Goal: Use online tool/utility: Utilize a website feature to perform a specific function

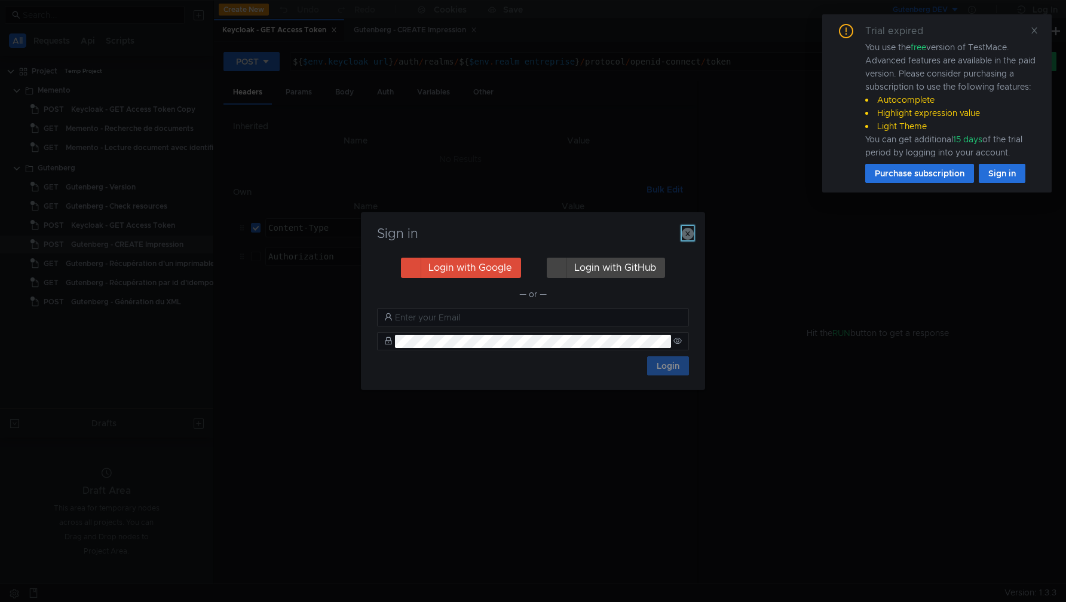
click at [684, 230] on icon "button" at bounding box center [688, 234] width 12 height 12
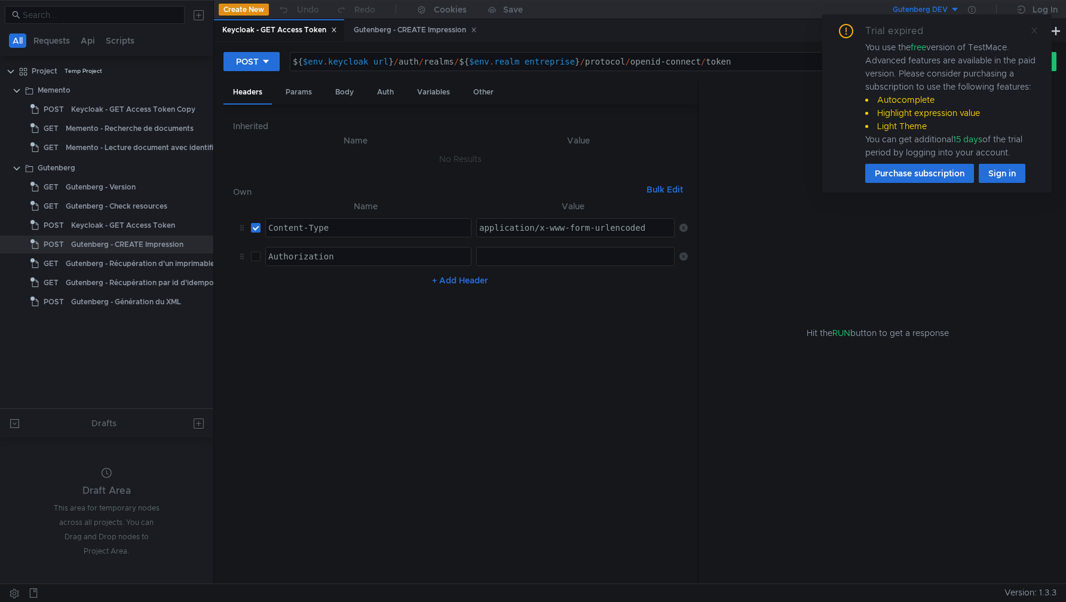
click at [1032, 30] on icon at bounding box center [1034, 30] width 8 height 8
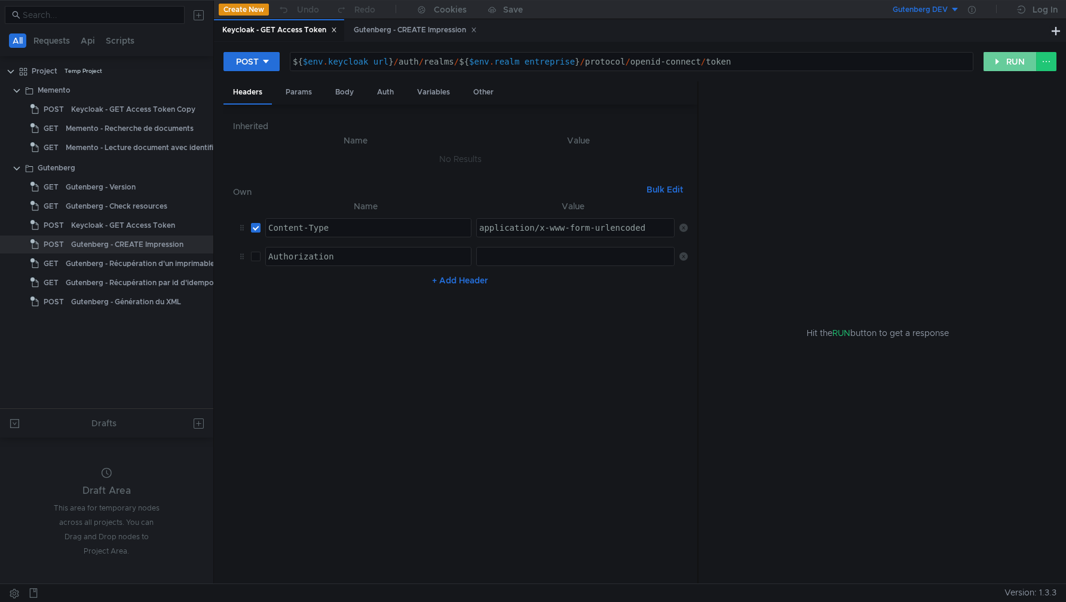
click at [992, 57] on button "RUN" at bounding box center [1009, 61] width 53 height 19
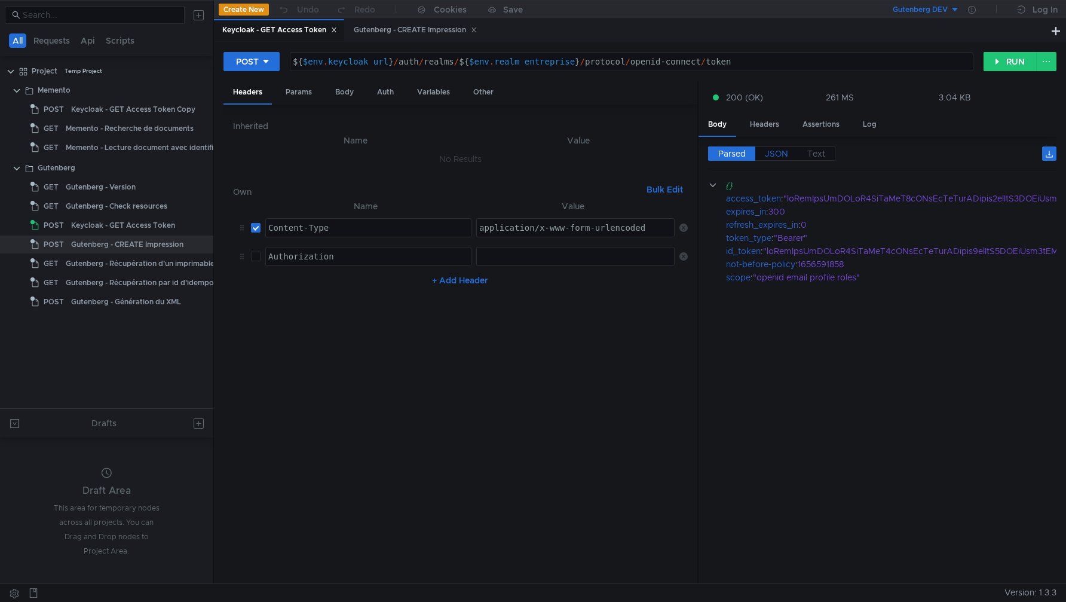
click at [779, 154] on span "JSON" at bounding box center [776, 153] width 23 height 11
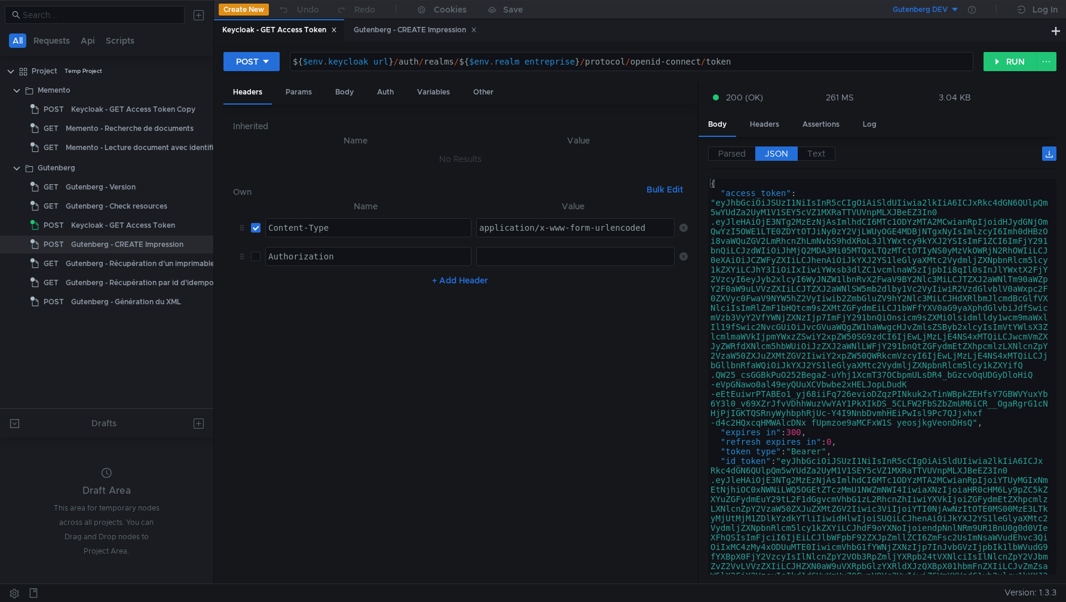
type textarea "[AUTH_TOKEN]"
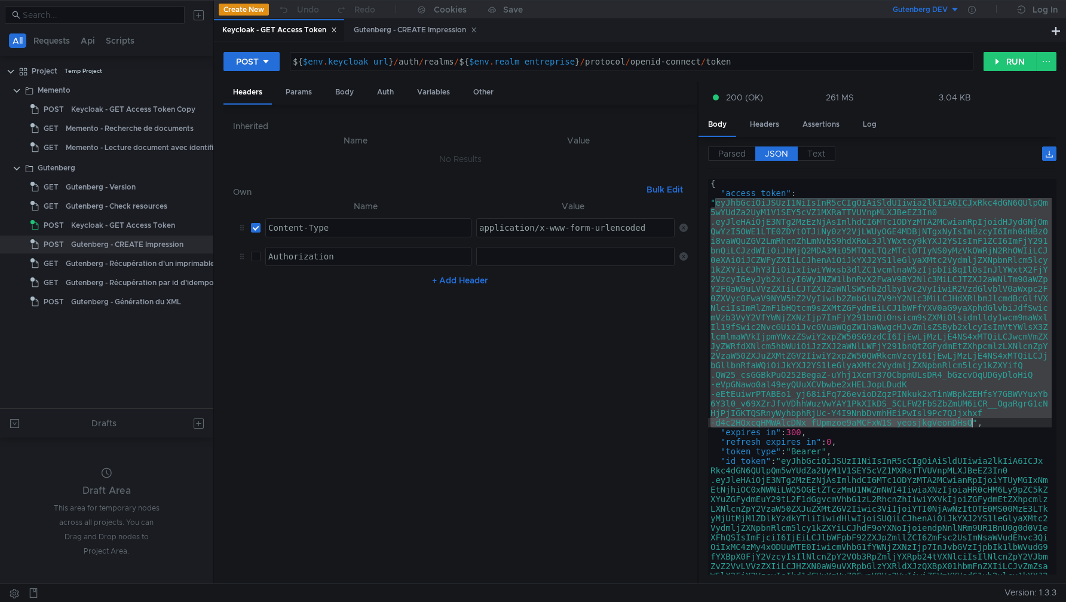
drag, startPoint x: 716, startPoint y: 204, endPoint x: 970, endPoint y: 424, distance: 336.3
click at [970, 424] on div "{ "access_token" : "eyJhbGciOiJSUzI1NiIsInR5cCIgOiAiSldUIiwia2lkIiA6ICJxRkc4dGN…" at bounding box center [879, 491] width 343 height 625
click at [953, 11] on button "Gutenberg DEV" at bounding box center [917, 9] width 83 height 19
click at [934, 88] on li "Gutenberg LOCAL" at bounding box center [959, 91] width 167 height 19
click at [973, 11] on icon at bounding box center [972, 10] width 8 height 8
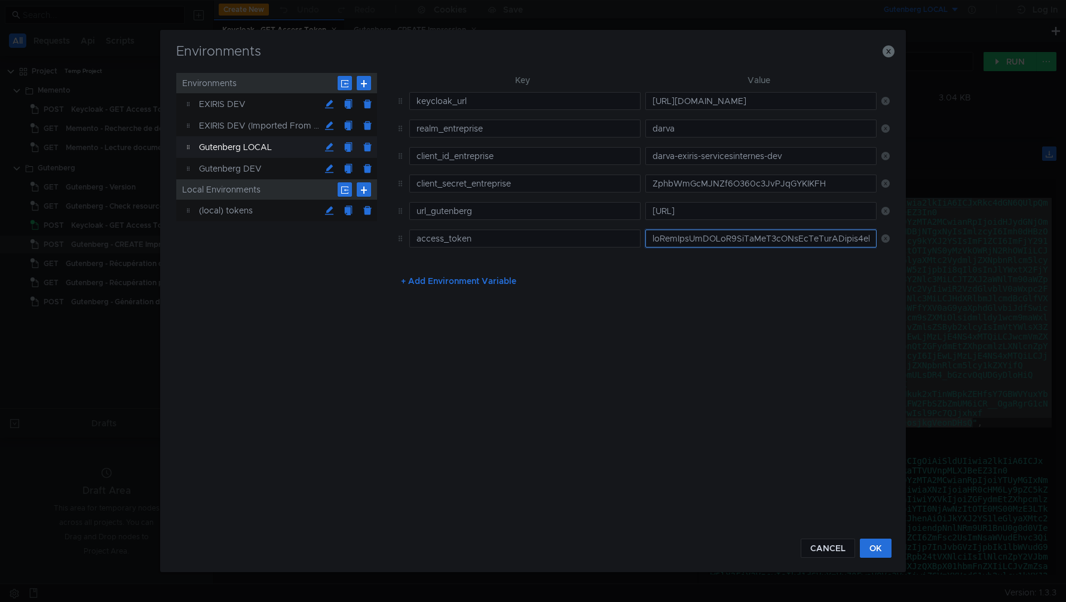
click at [707, 234] on input "text" at bounding box center [760, 238] width 231 height 18
paste input "eyJhbGciOiJSUzI1NiIsInR5cCIgOiAiSldUIiwia2lkIiA6ICJxRkc4dGN6QUlpQm5wYUdZa2UyM1V…"
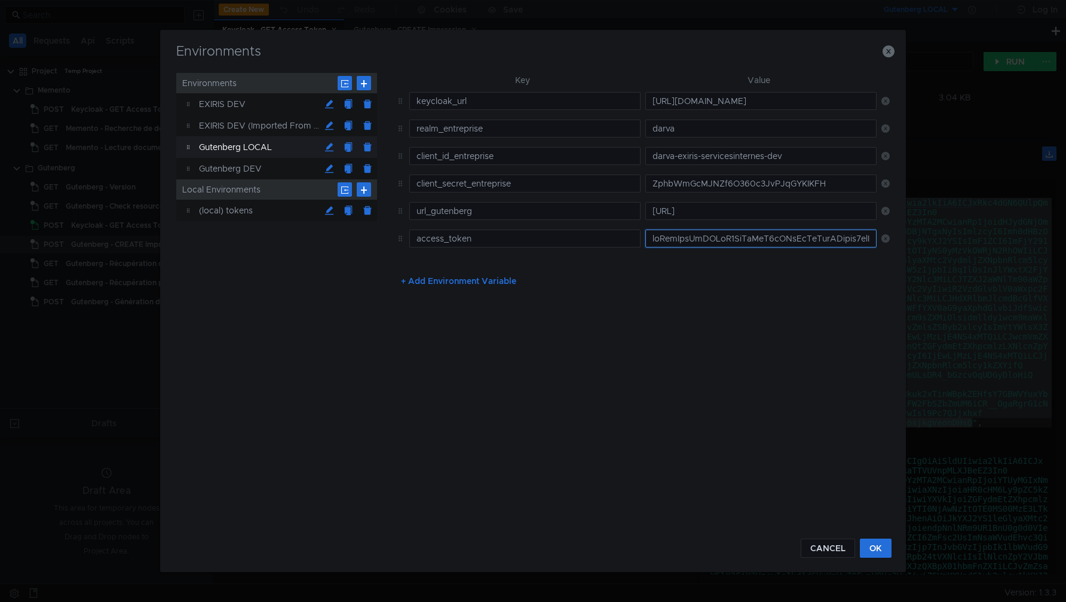
scroll to position [0, 7352]
type input "eyJhbGciOiJSUzI1NiIsInR5cCIgOiAiSldUIiwia2lkIiA6ICJxRkc4dGN6QUlpQm5wYUdZa2UyM1V…"
click at [874, 554] on button "OK" at bounding box center [876, 547] width 32 height 19
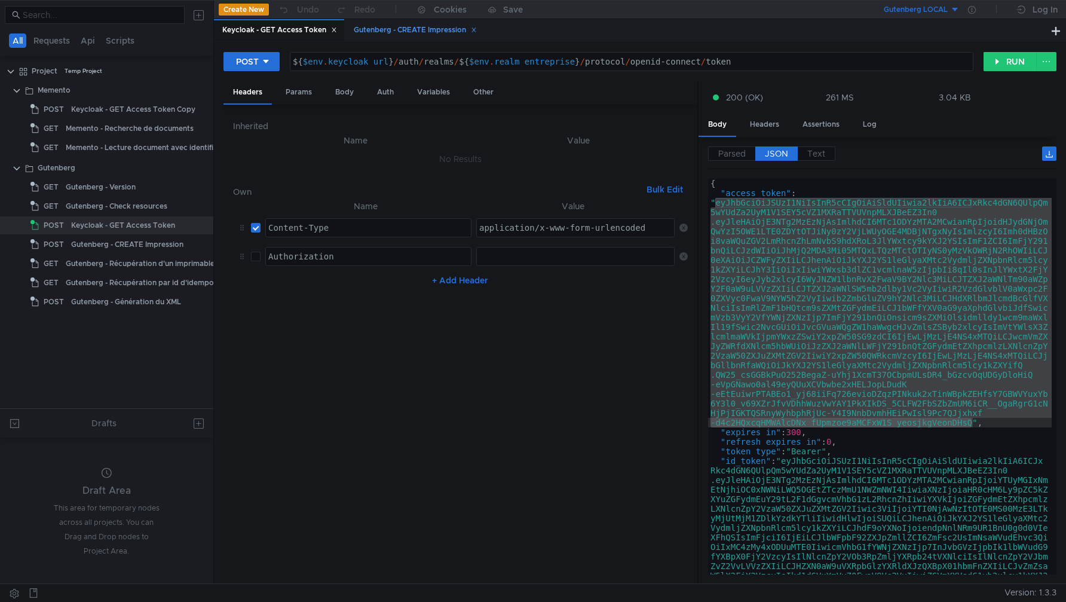
click at [397, 24] on div "Gutenberg - CREATE Impression" at bounding box center [415, 30] width 123 height 13
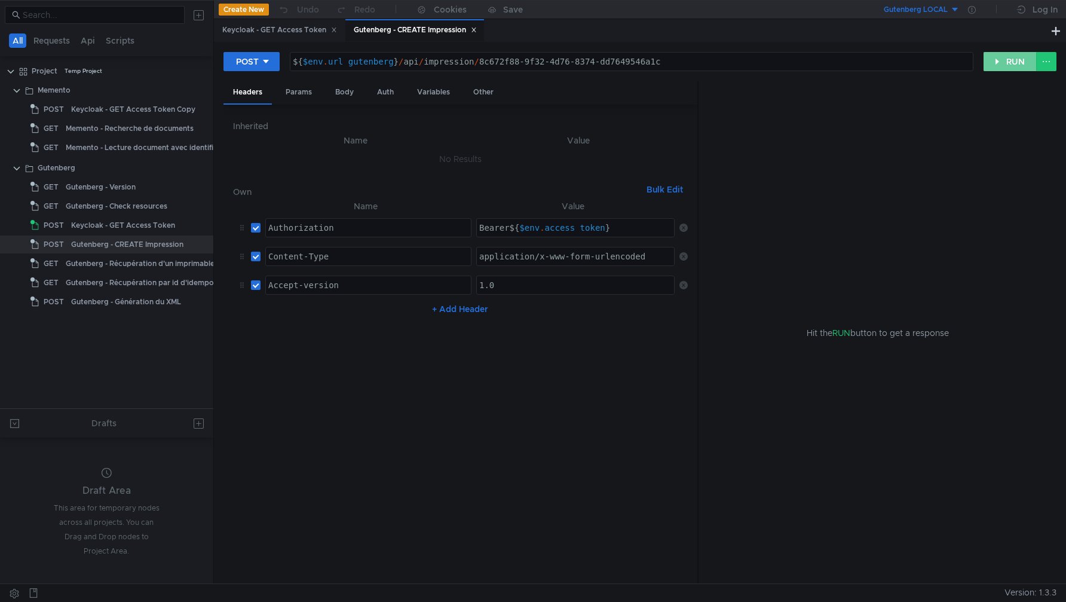
click at [1006, 61] on button "RUN" at bounding box center [1009, 61] width 53 height 19
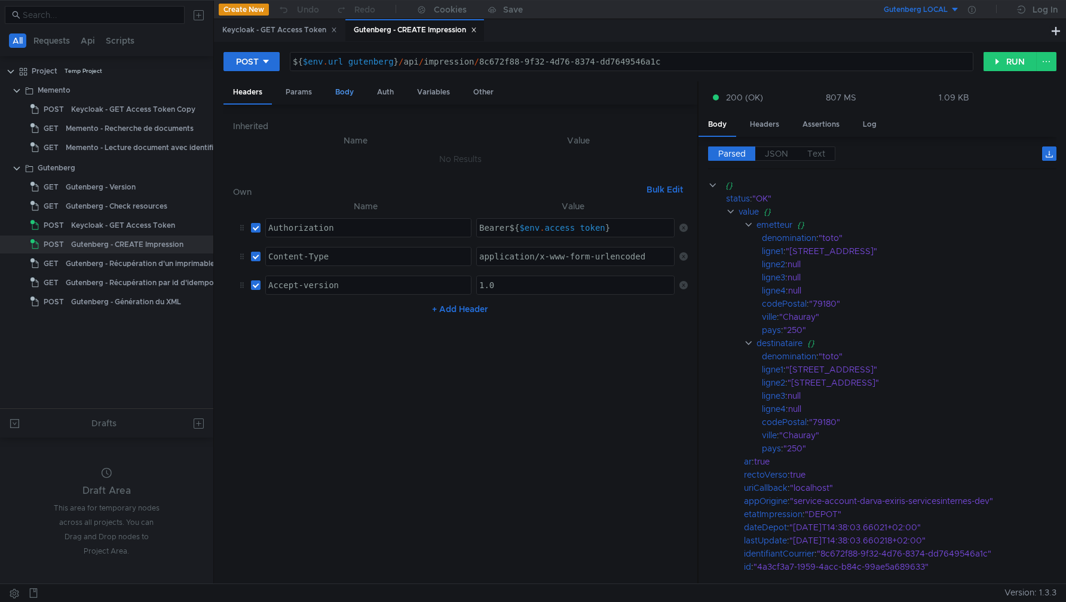
click at [339, 90] on div "Body" at bounding box center [345, 92] width 38 height 22
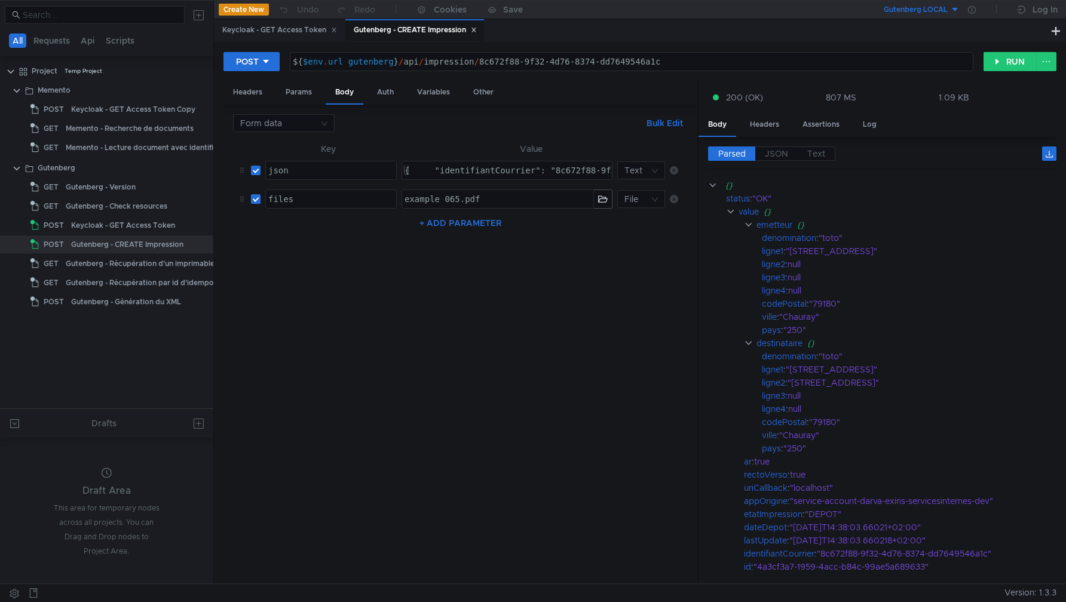
type textarea "{ "identifiantCourrier": "8c672f88-9f32-4d76-8374-dd7649546a1c", "appOrigine": …"
drag, startPoint x: 520, startPoint y: 171, endPoint x: 550, endPoint y: 167, distance: 29.5
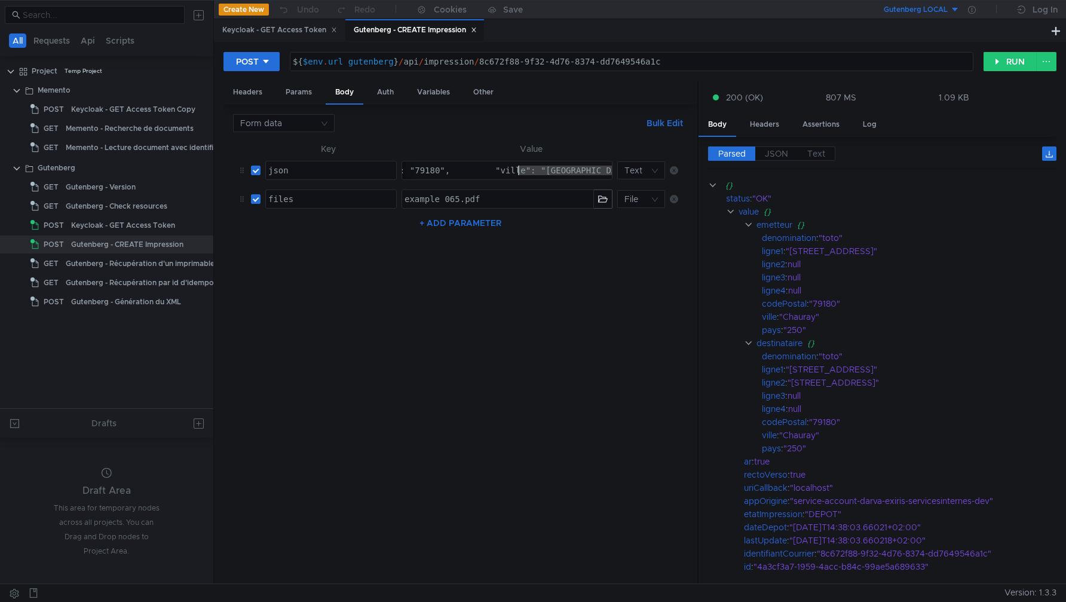
drag, startPoint x: 499, startPoint y: 169, endPoint x: 521, endPoint y: 166, distance: 22.3
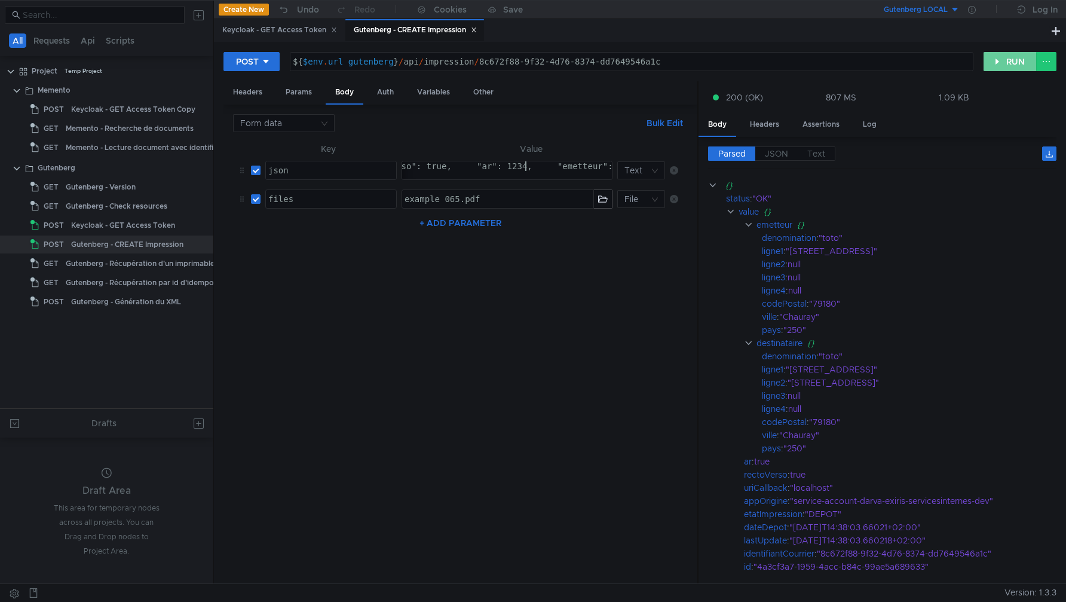
click at [1007, 63] on button "RUN" at bounding box center [1009, 61] width 53 height 19
click at [1008, 66] on button "RUN" at bounding box center [1009, 61] width 53 height 19
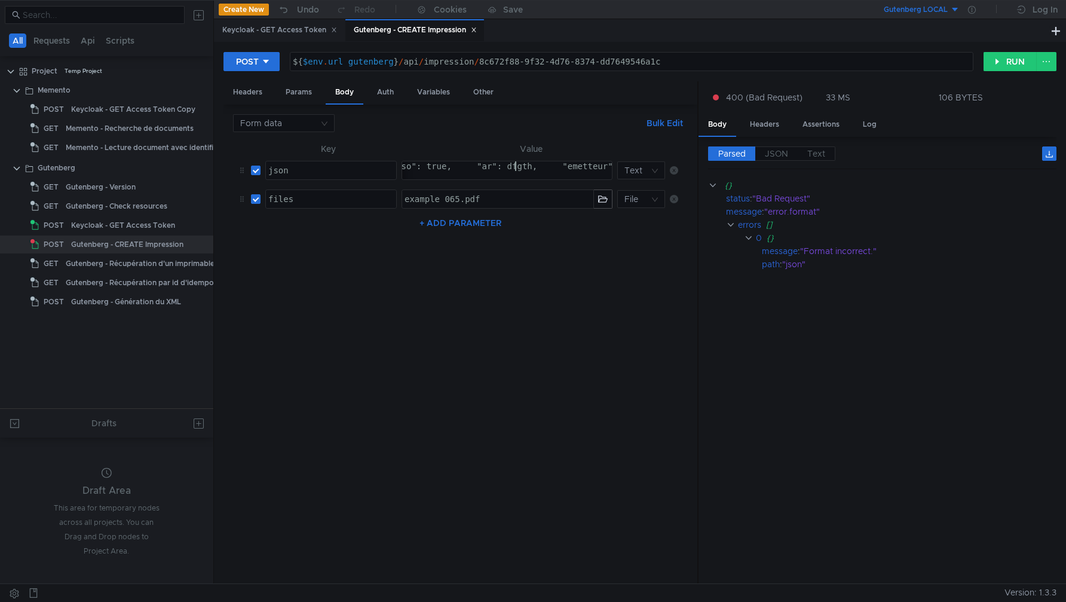
click at [1001, 62] on button "RUN" at bounding box center [1009, 61] width 53 height 19
click at [1004, 67] on button "RUN" at bounding box center [1009, 61] width 53 height 19
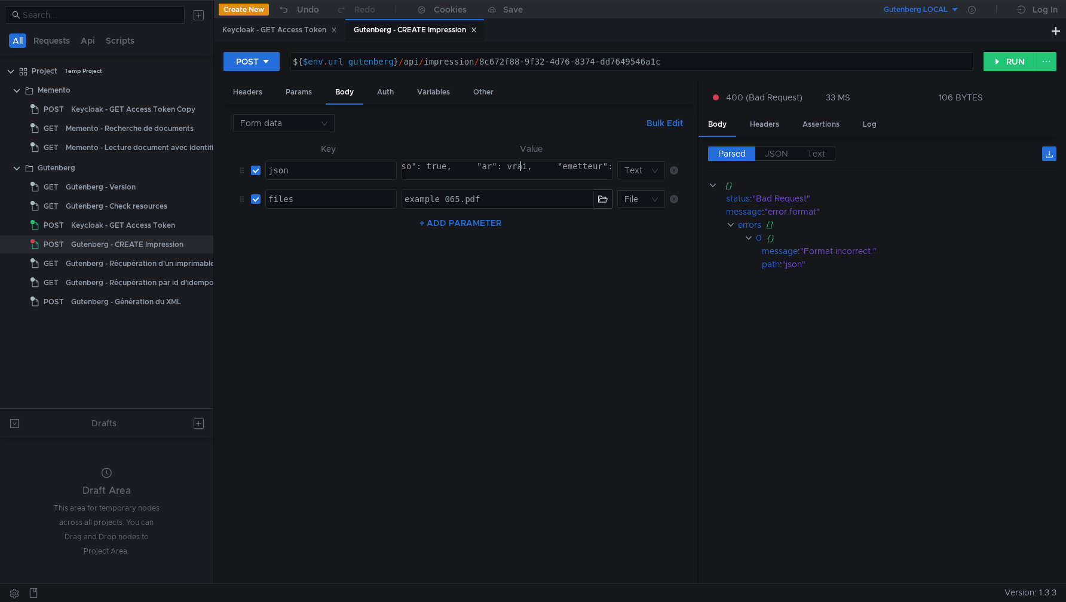
type textarea "{ "identifiantCourrier": "8c672f88-9f32-4d76-8374-dd7649546a1c", "appOrigine": …"
click at [997, 55] on button "RUN" at bounding box center [1009, 61] width 53 height 19
click at [998, 66] on button "RUN" at bounding box center [1009, 61] width 53 height 19
